Goal: Task Accomplishment & Management: Manage account settings

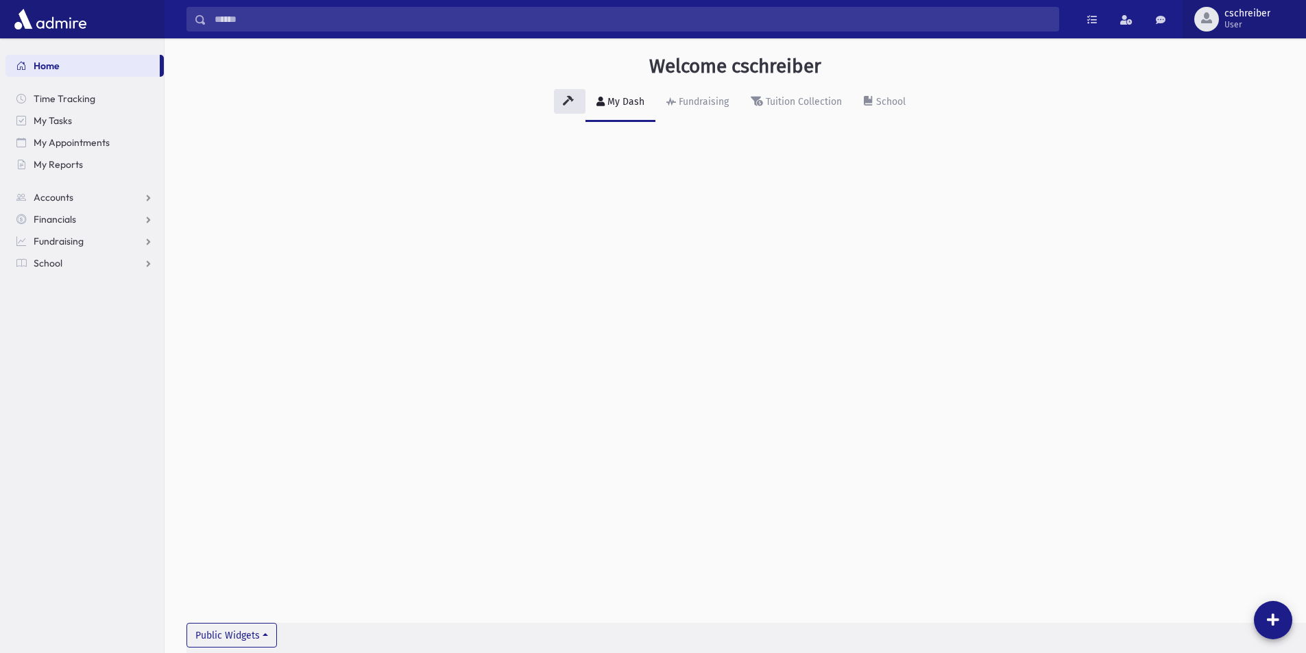
click at [1227, 22] on span "User" at bounding box center [1247, 24] width 46 height 11
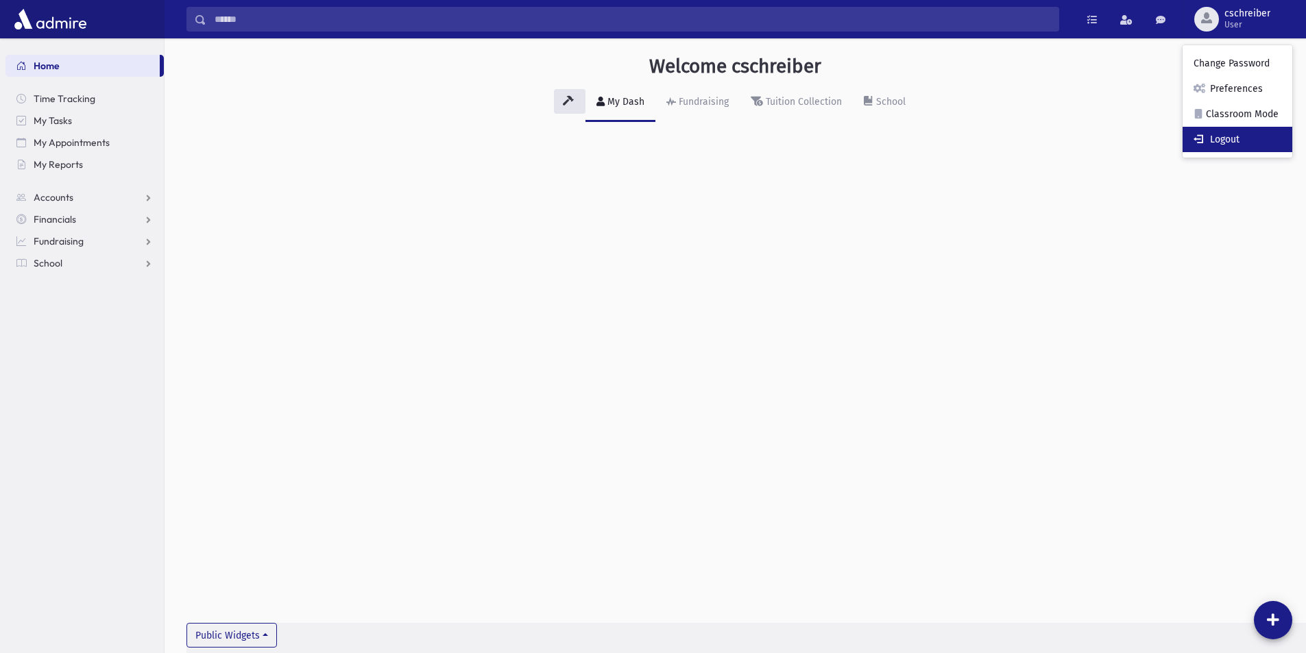
click at [1232, 136] on link "Logout" at bounding box center [1237, 139] width 110 height 25
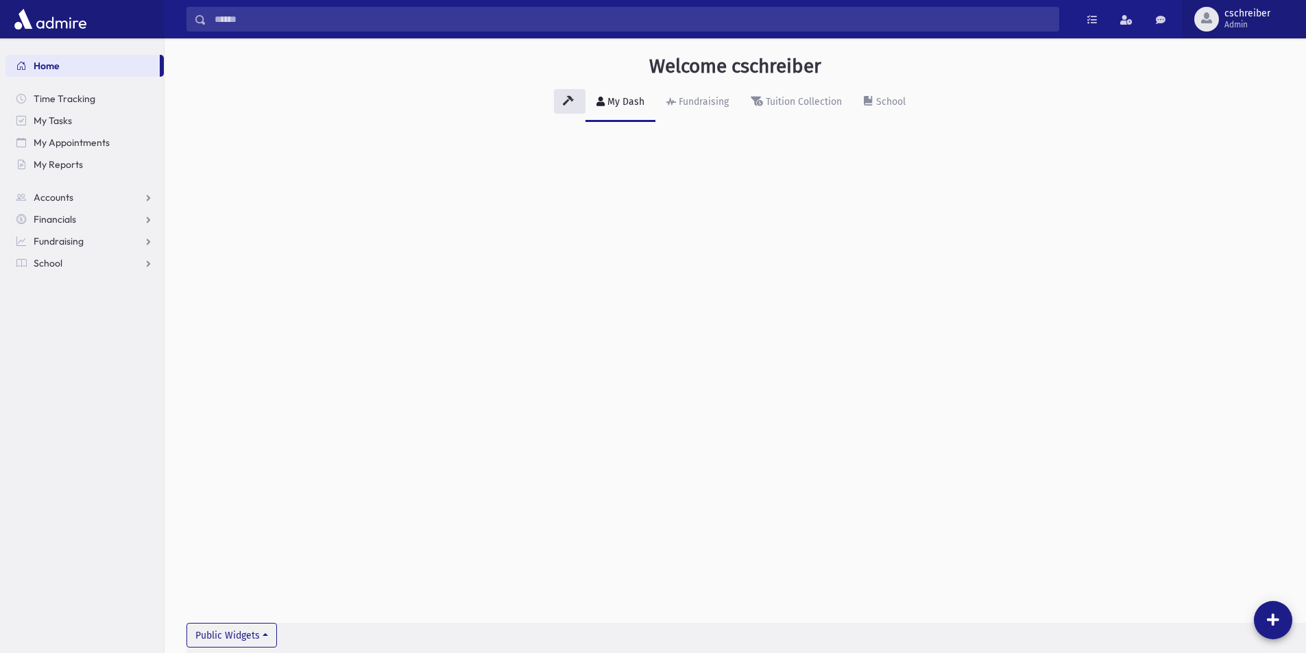
click at [1252, 18] on span "cschreiber" at bounding box center [1247, 13] width 46 height 11
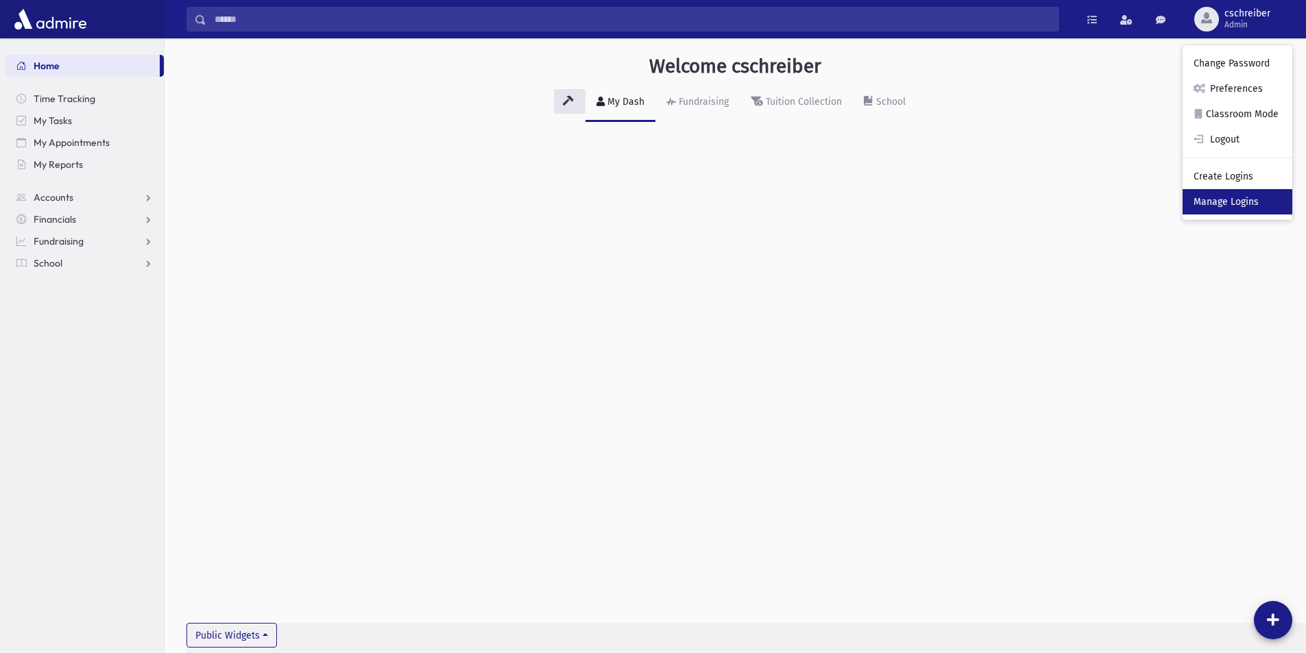
click at [1236, 195] on link "Manage Logins" at bounding box center [1237, 201] width 110 height 25
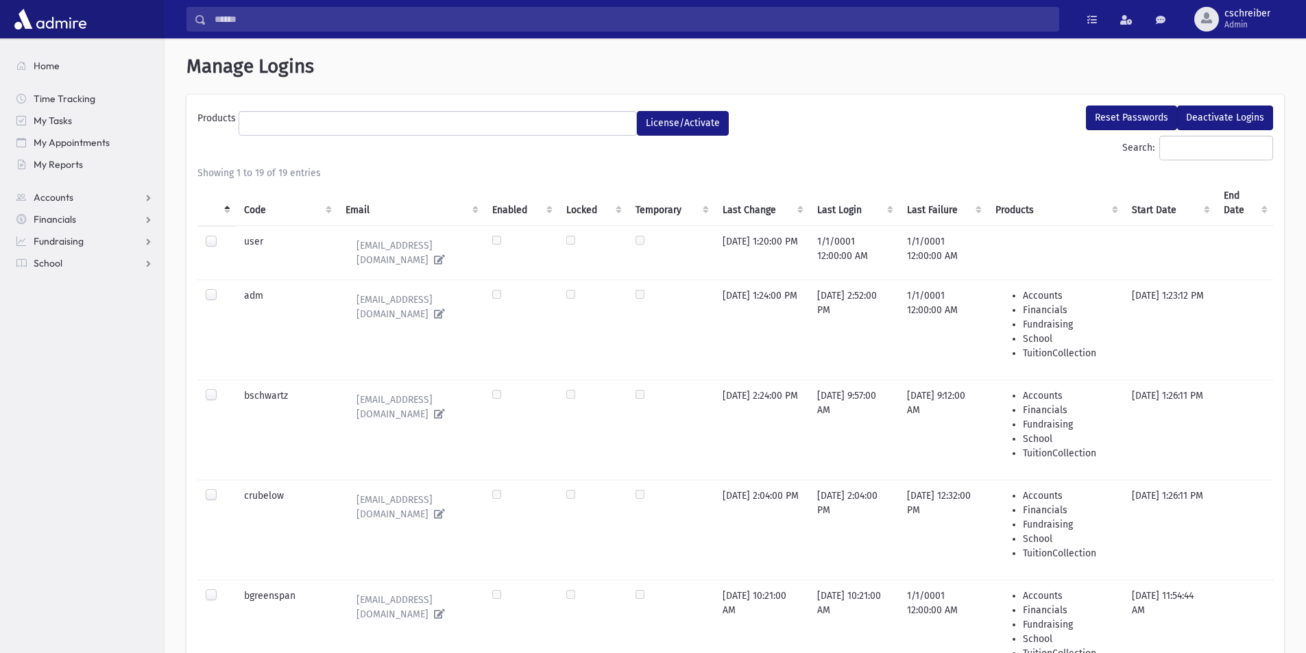
select select
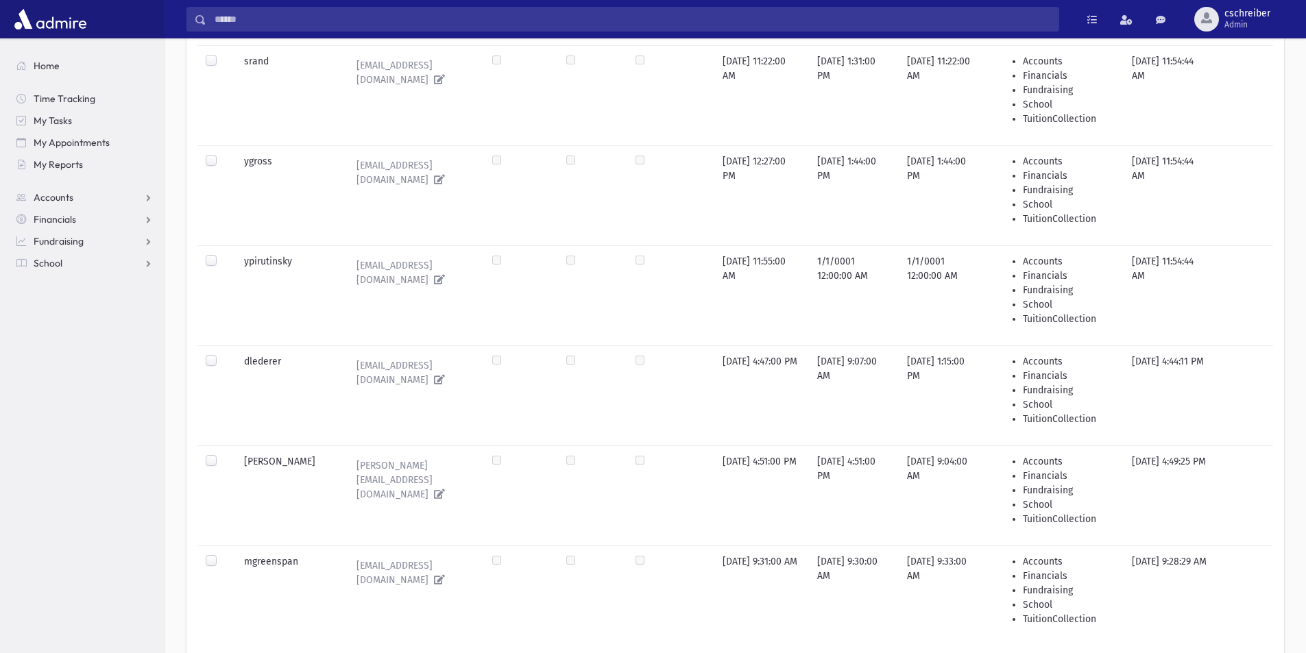
scroll to position [1439, 0]
click at [222, 450] on label at bounding box center [222, 450] width 0 height 0
click at [222, 550] on label at bounding box center [222, 550] width 0 height 0
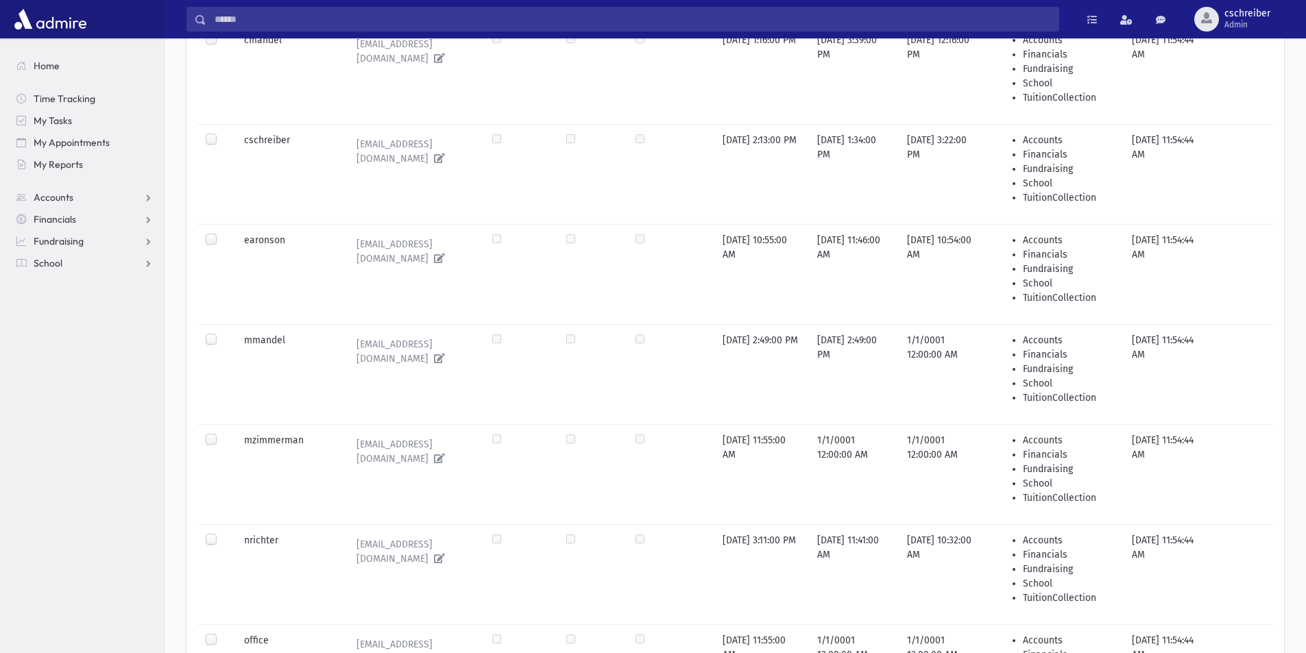
scroll to position [0, 0]
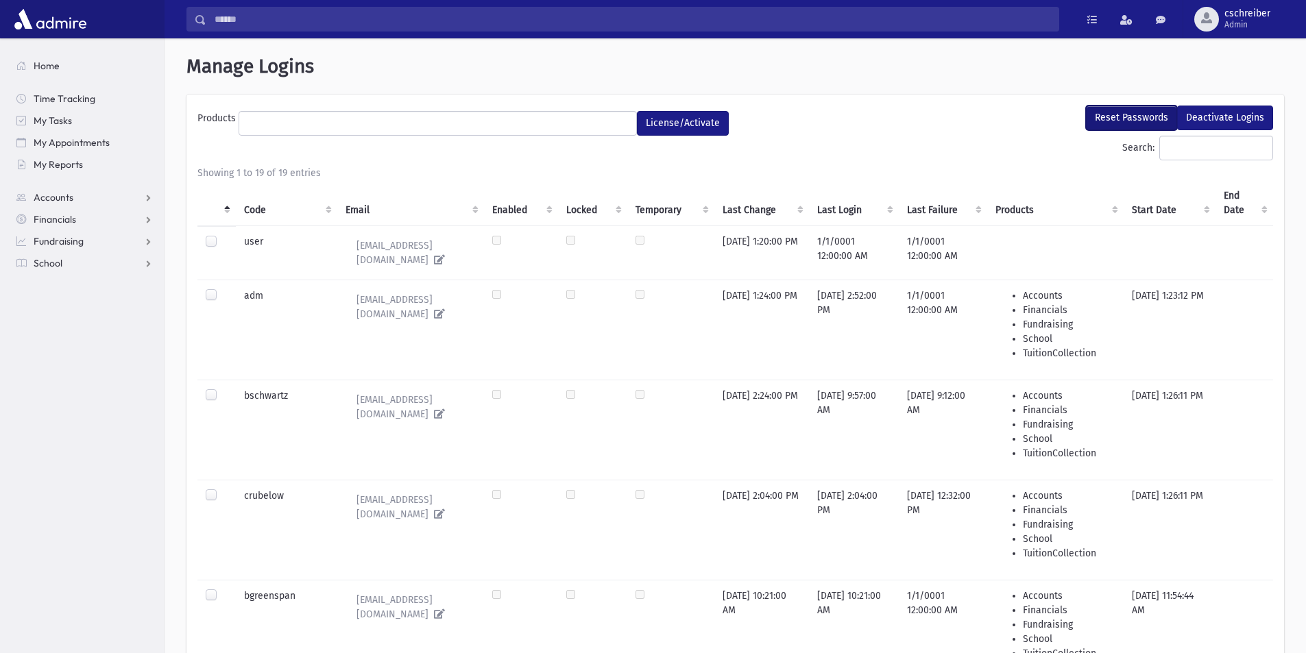
click at [1138, 121] on button "Reset Passwords" at bounding box center [1131, 118] width 91 height 25
select select
click at [64, 60] on link "Home" at bounding box center [84, 66] width 158 height 22
